Goal: Transaction & Acquisition: Book appointment/travel/reservation

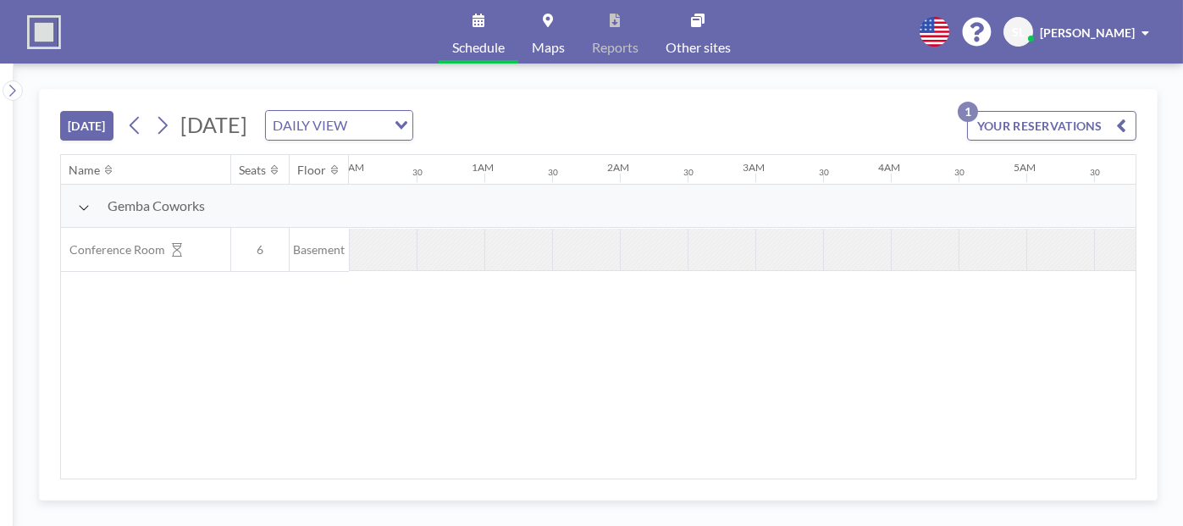
scroll to position [0, 1423]
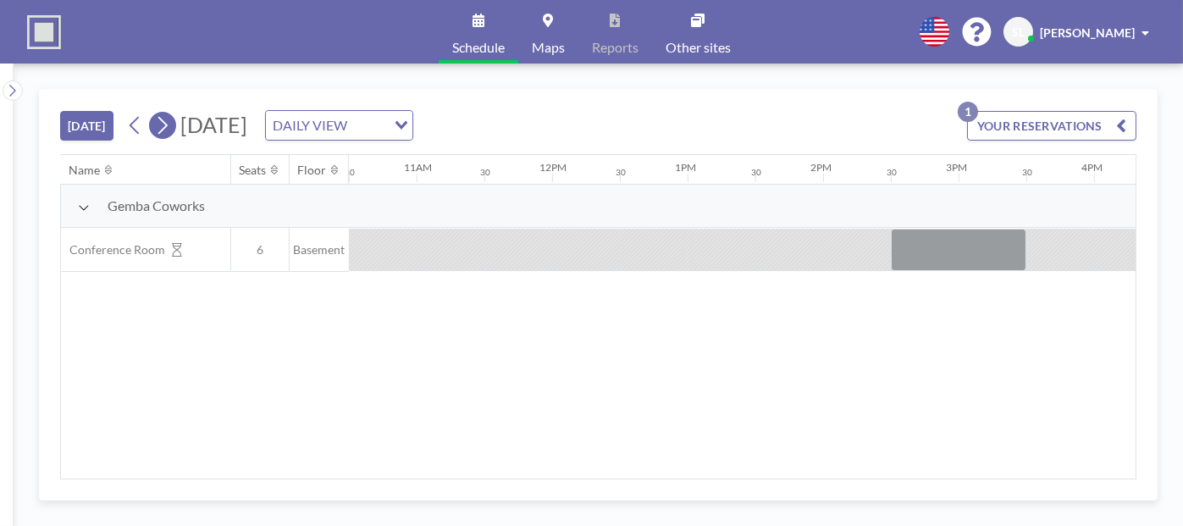
click at [161, 125] on icon at bounding box center [162, 125] width 16 height 25
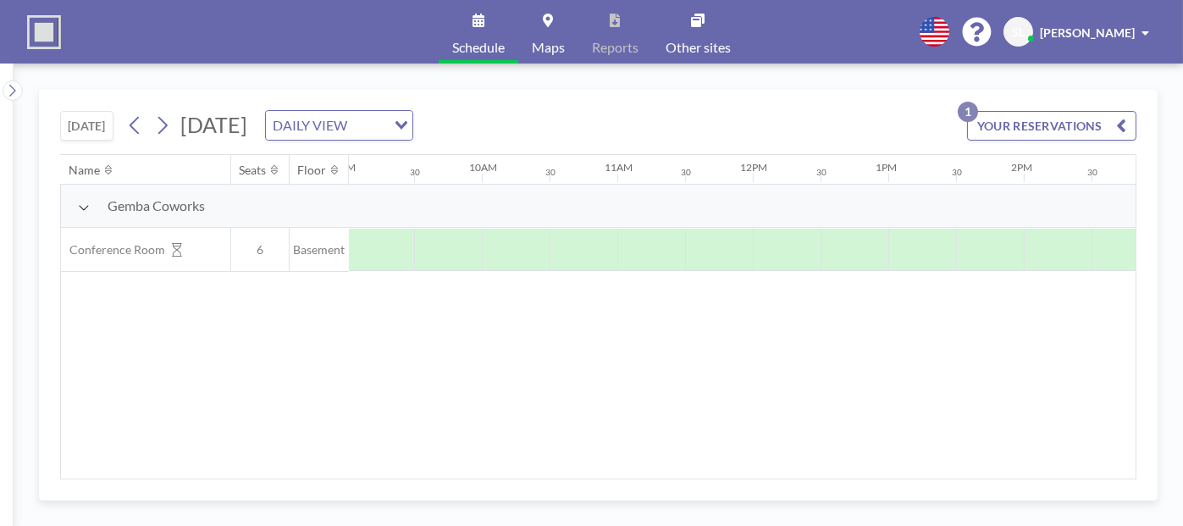
scroll to position [0, 1224]
click at [1051, 127] on button "YOUR RESERVATIONS 1" at bounding box center [1051, 126] width 169 height 30
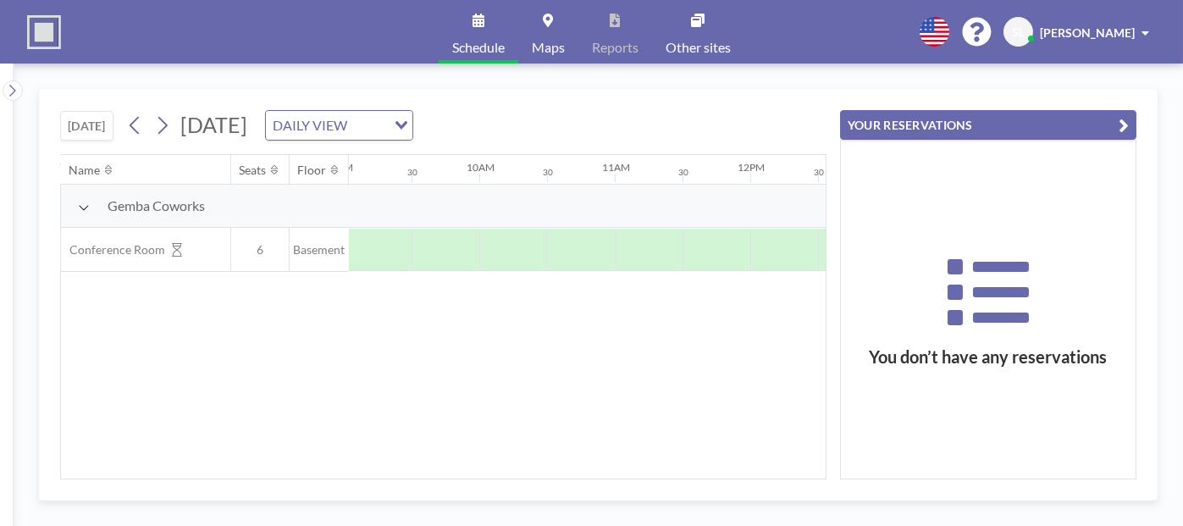
click at [1051, 127] on button "YOUR RESERVATIONS" at bounding box center [988, 125] width 296 height 30
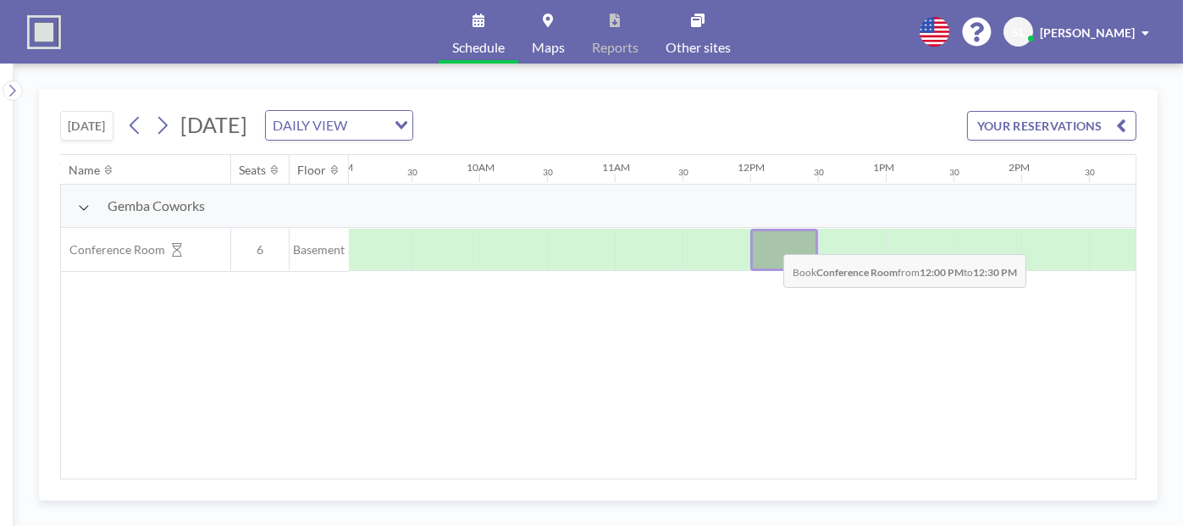
click at [770, 240] on div at bounding box center [784, 250] width 68 height 42
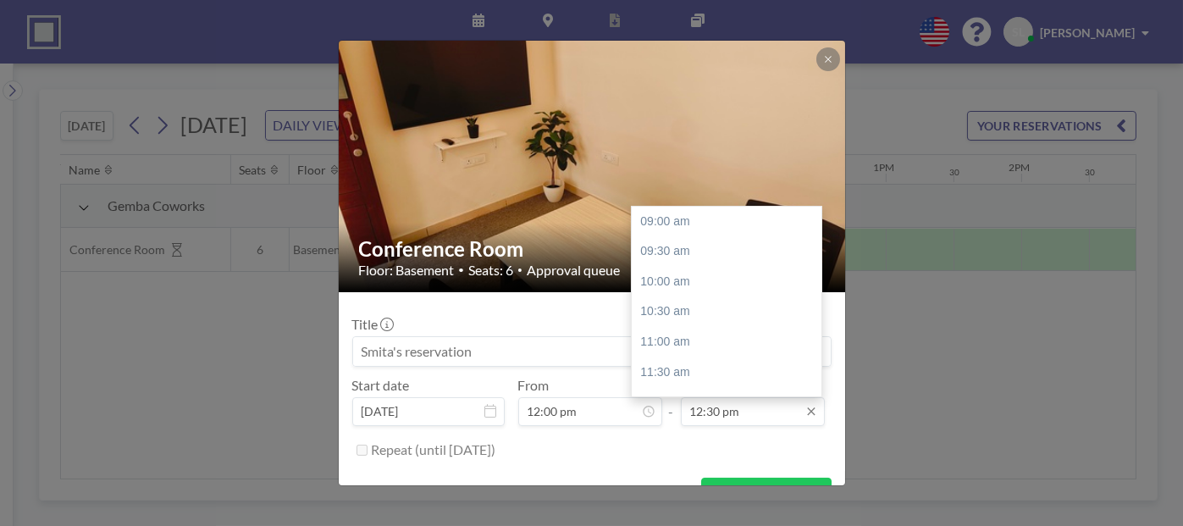
scroll to position [210, 0]
click at [655, 251] on div "01:00 pm" at bounding box center [731, 252] width 198 height 30
type input "01:00 pm"
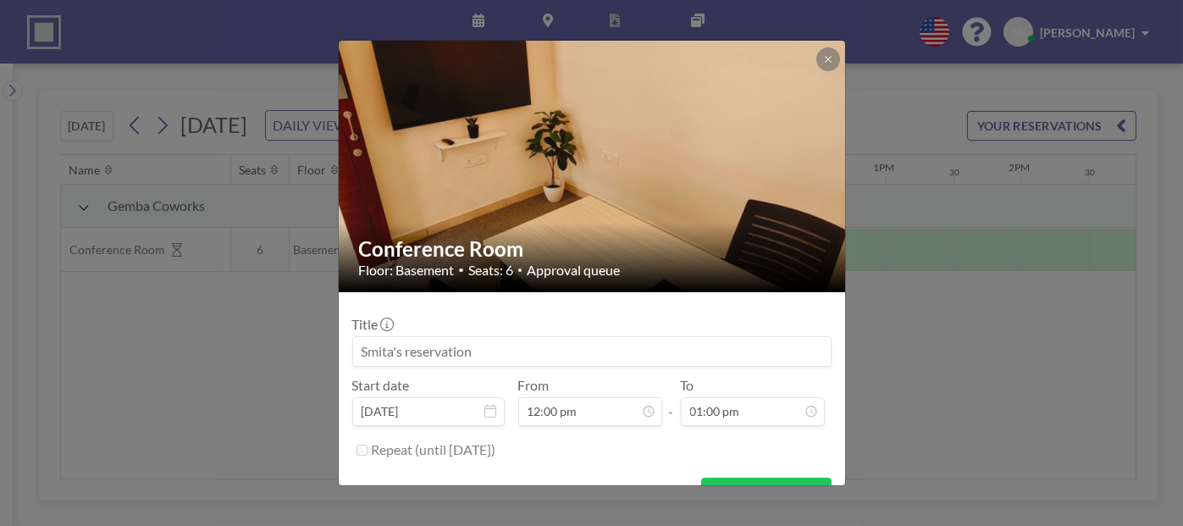
scroll to position [33, 0]
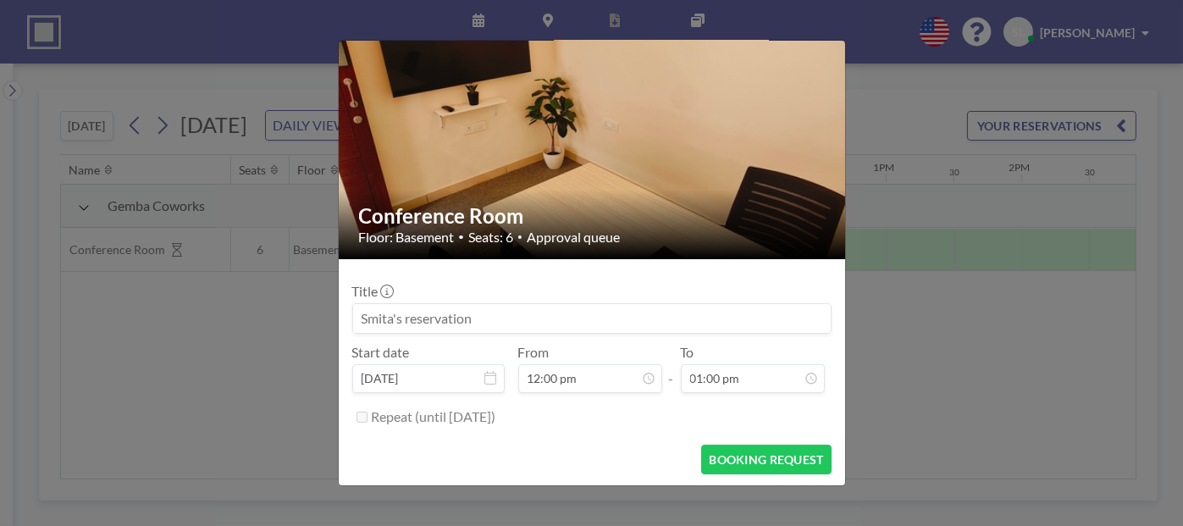
click at [693, 452] on div "BOOKING REQUEST" at bounding box center [591, 460] width 479 height 30
click at [760, 458] on button "BOOKING REQUEST" at bounding box center [766, 460] width 130 height 30
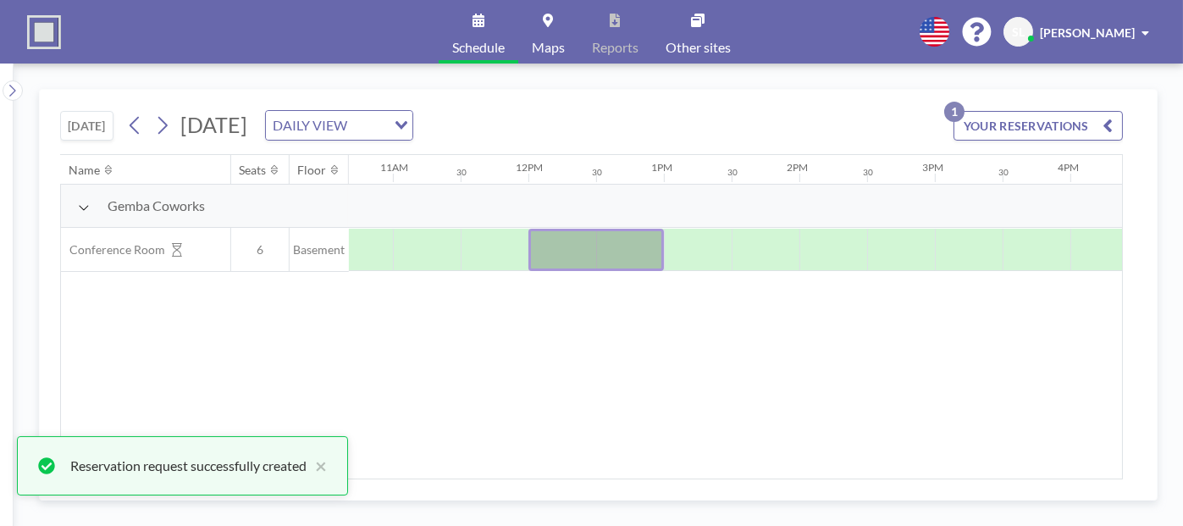
scroll to position [0, 1450]
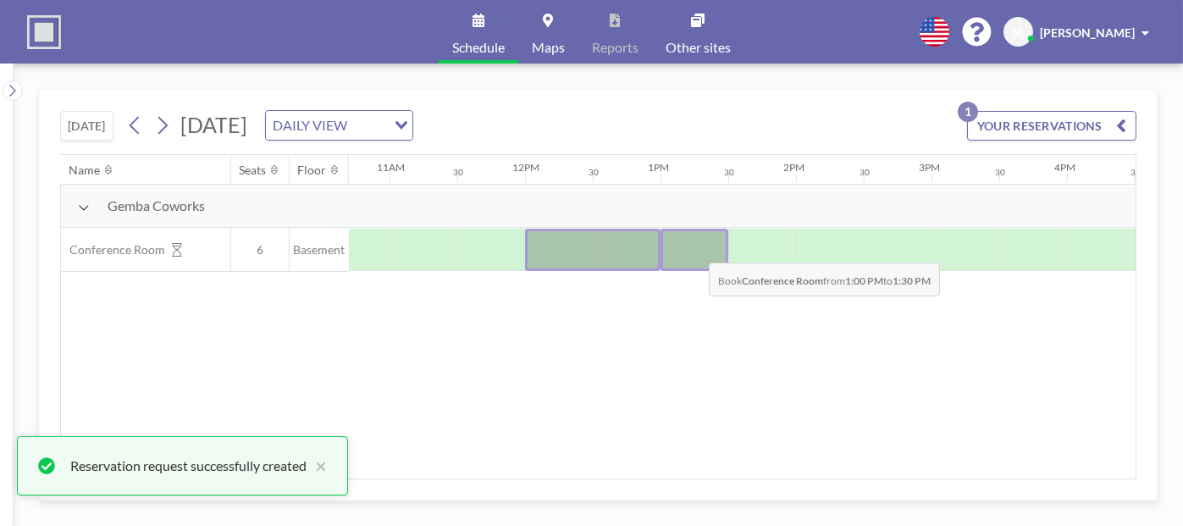
click at [695, 248] on div at bounding box center [694, 250] width 68 height 42
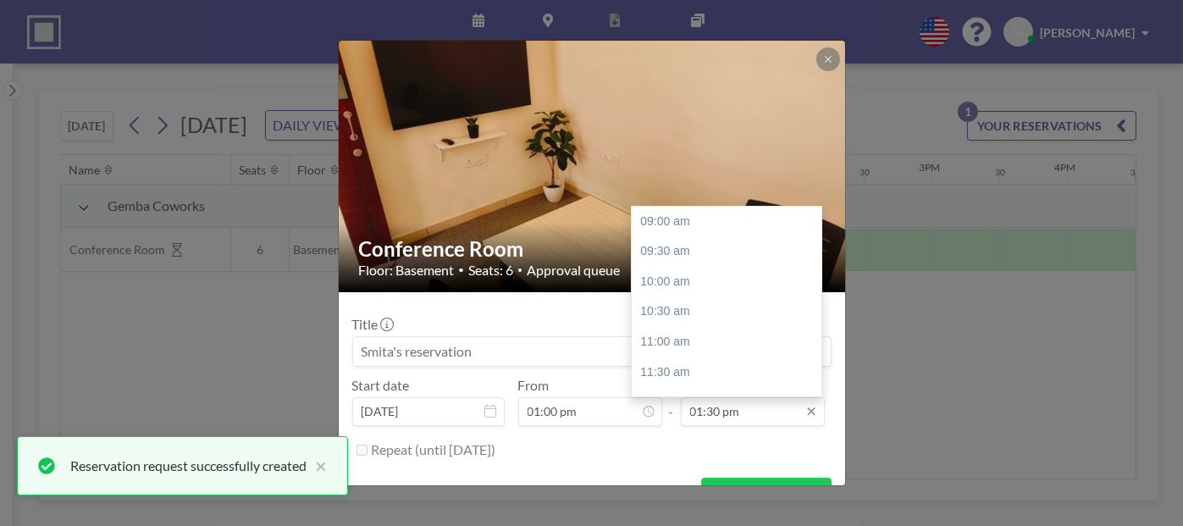
scroll to position [271, 0]
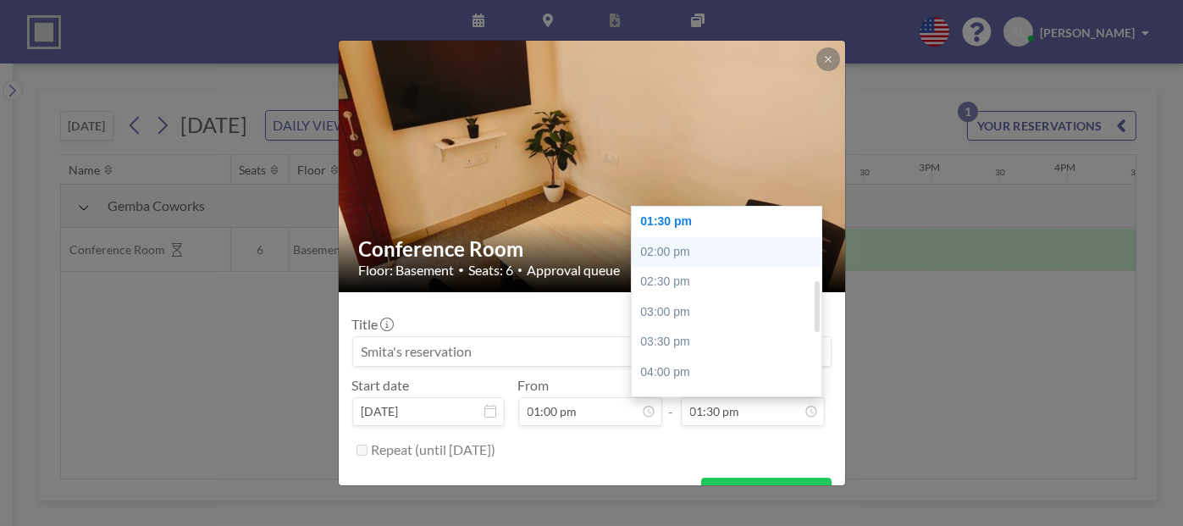
click at [672, 249] on div "02:00 pm" at bounding box center [731, 252] width 198 height 30
type input "02:00 pm"
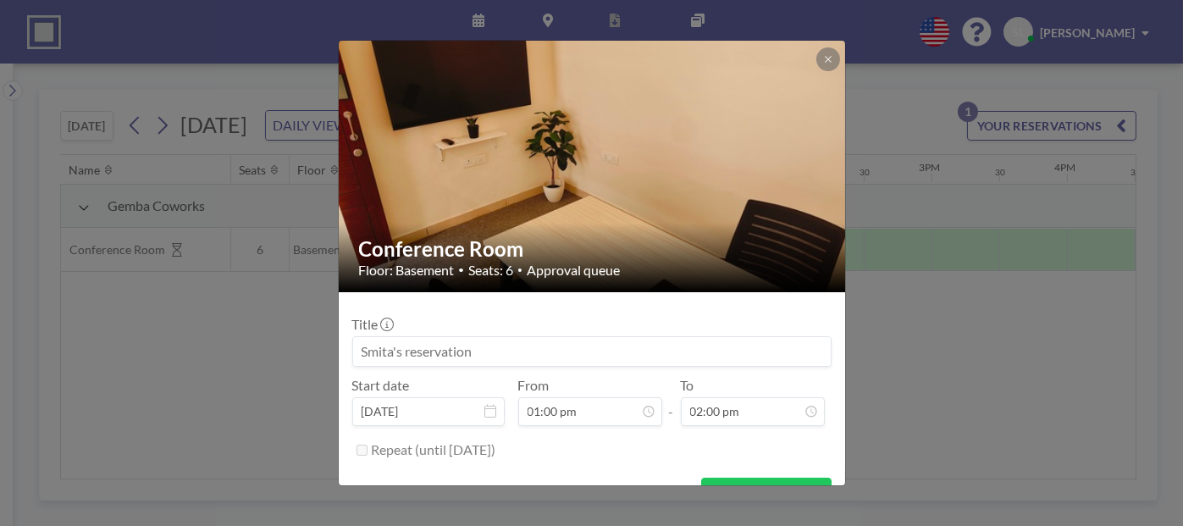
scroll to position [33, 0]
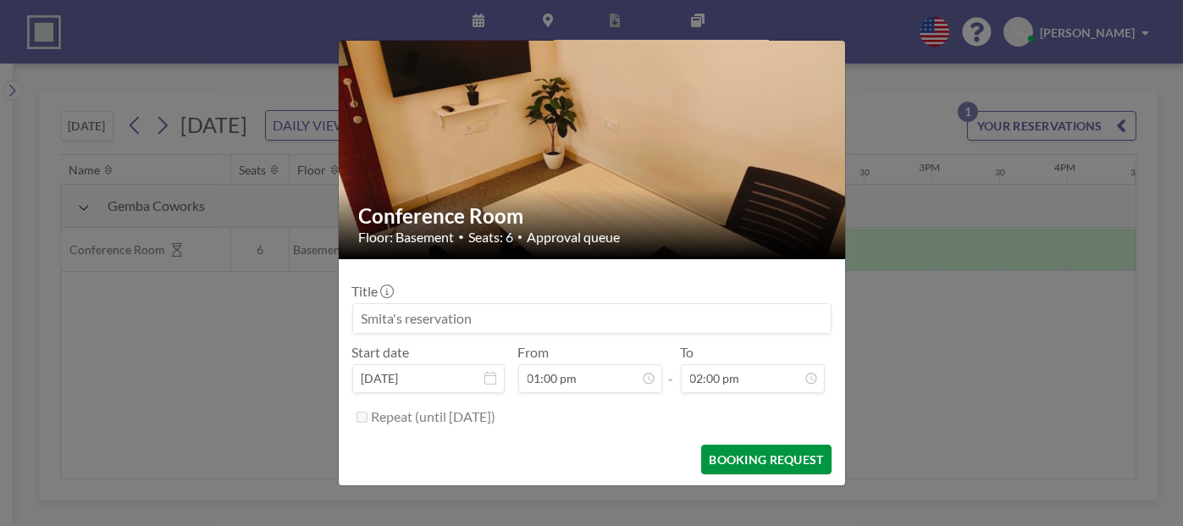
click at [763, 451] on button "BOOKING REQUEST" at bounding box center [766, 460] width 130 height 30
